Goal: Find specific page/section: Find specific page/section

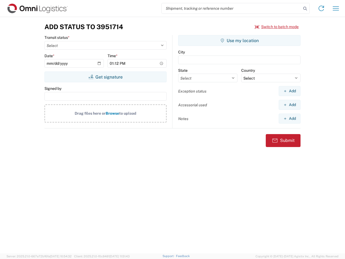
click at [232, 8] on input "search" at bounding box center [232, 8] width 140 height 10
click at [305, 9] on icon at bounding box center [306, 9] width 8 height 8
click at [322, 8] on icon at bounding box center [321, 8] width 9 height 9
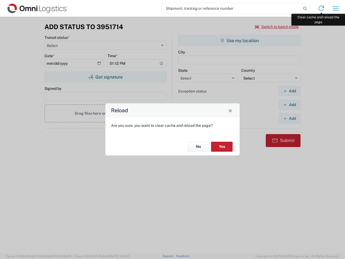
click at [336, 8] on div "Reload Are you sure, you want to clear cache and reload the page? No Yes" at bounding box center [172, 129] width 345 height 259
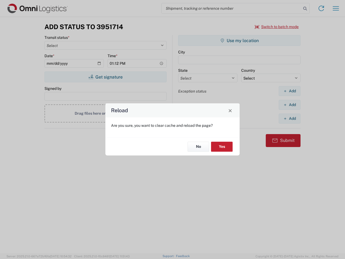
click at [277, 27] on div "Reload Are you sure, you want to clear cache and reload the page? No Yes" at bounding box center [172, 129] width 345 height 259
click at [106, 77] on div "Reload Are you sure, you want to clear cache and reload the page? No Yes" at bounding box center [172, 129] width 345 height 259
click at [240, 40] on div "Reload Are you sure, you want to clear cache and reload the page? No Yes" at bounding box center [172, 129] width 345 height 259
click at [290, 91] on div "Reload Are you sure, you want to clear cache and reload the page? No Yes" at bounding box center [172, 129] width 345 height 259
click at [290, 105] on div "Reload Are you sure, you want to clear cache and reload the page? No Yes" at bounding box center [172, 129] width 345 height 259
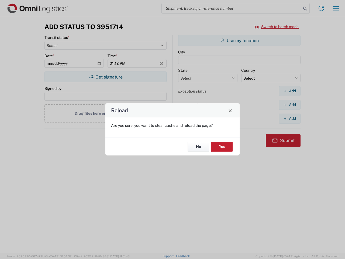
click at [290, 118] on div "Reload Are you sure, you want to clear cache and reload the page? No Yes" at bounding box center [172, 129] width 345 height 259
